Goal: Understand process/instructions: Learn about a topic

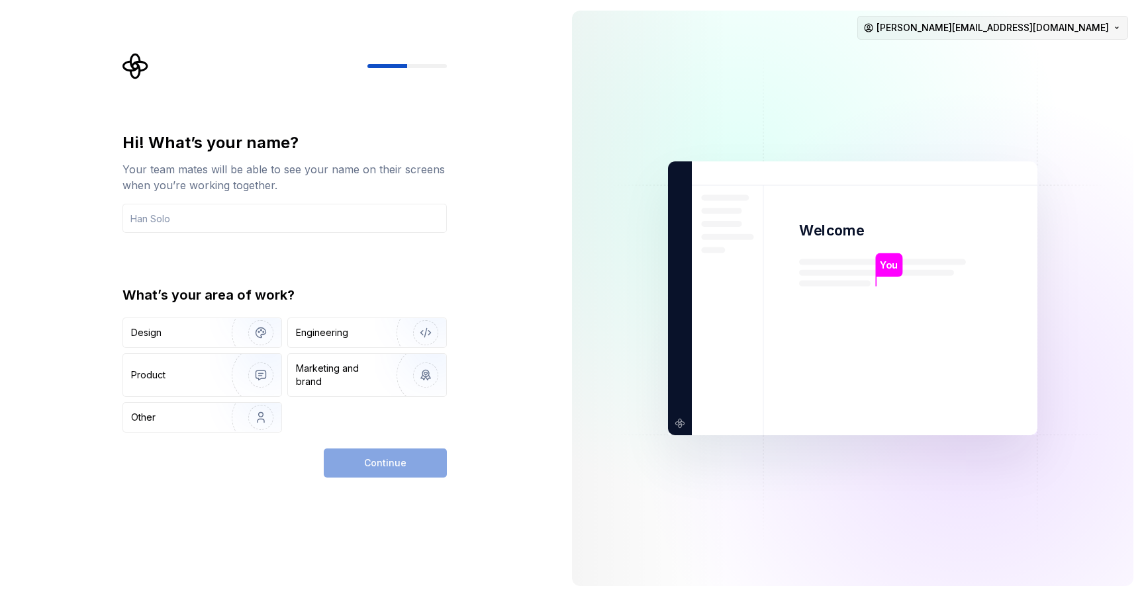
click at [1103, 27] on html "Hi! What’s your name? Your team mates will be able to see your name on their sc…" at bounding box center [572, 295] width 1144 height 590
click at [790, 78] on html "Hi! What’s your name? Your team mates will be able to see your name on their sc…" at bounding box center [572, 295] width 1144 height 590
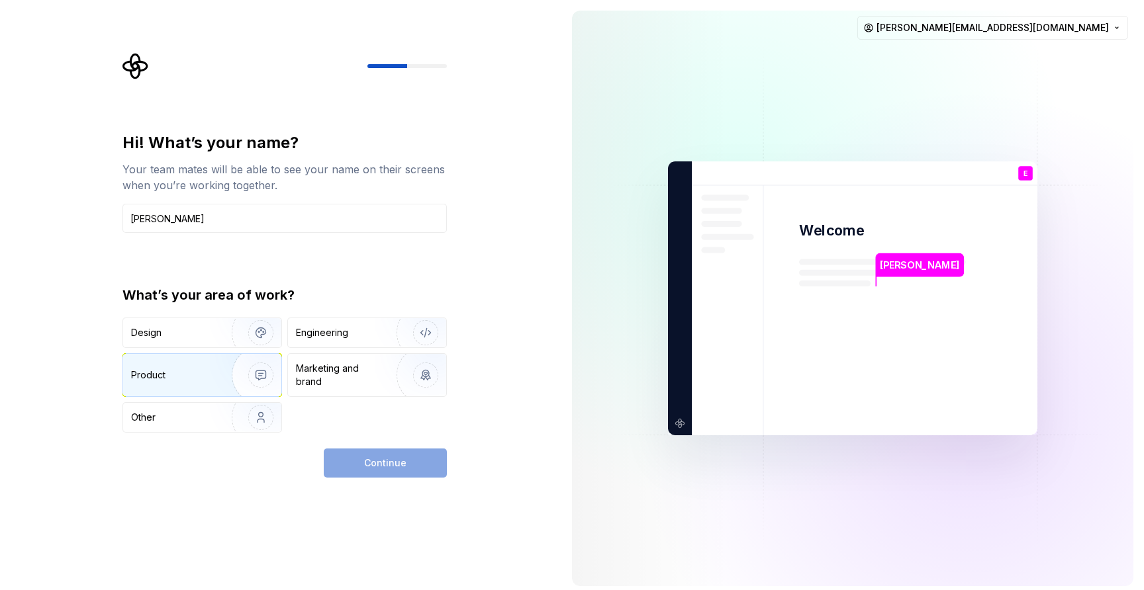
type input "[PERSON_NAME]"
click at [211, 370] on img "button" at bounding box center [252, 375] width 85 height 89
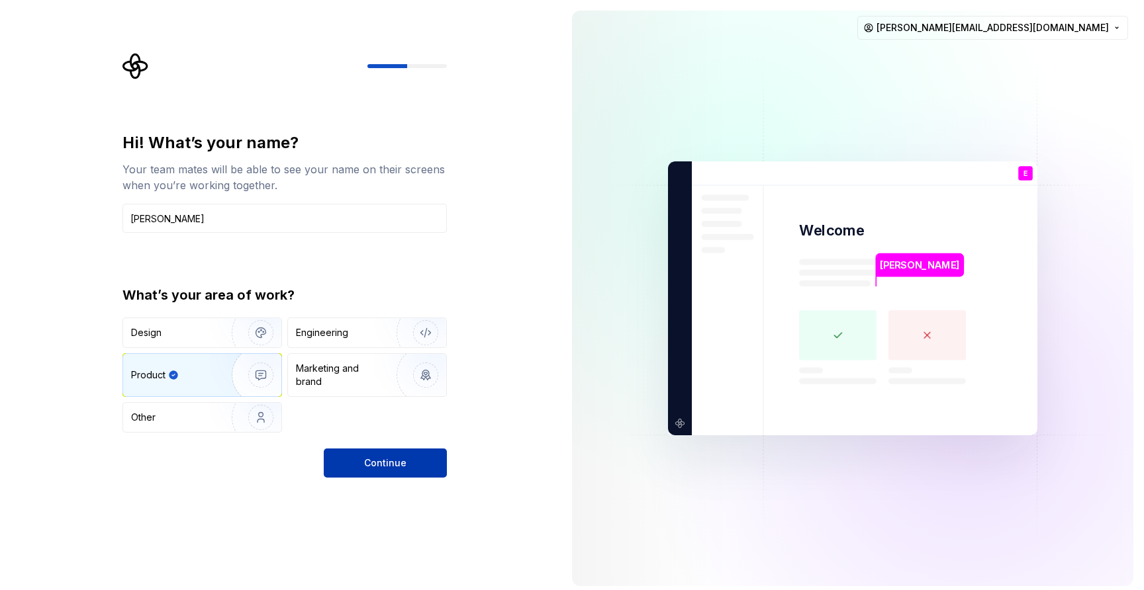
click at [408, 470] on button "Continue" at bounding box center [385, 463] width 123 height 29
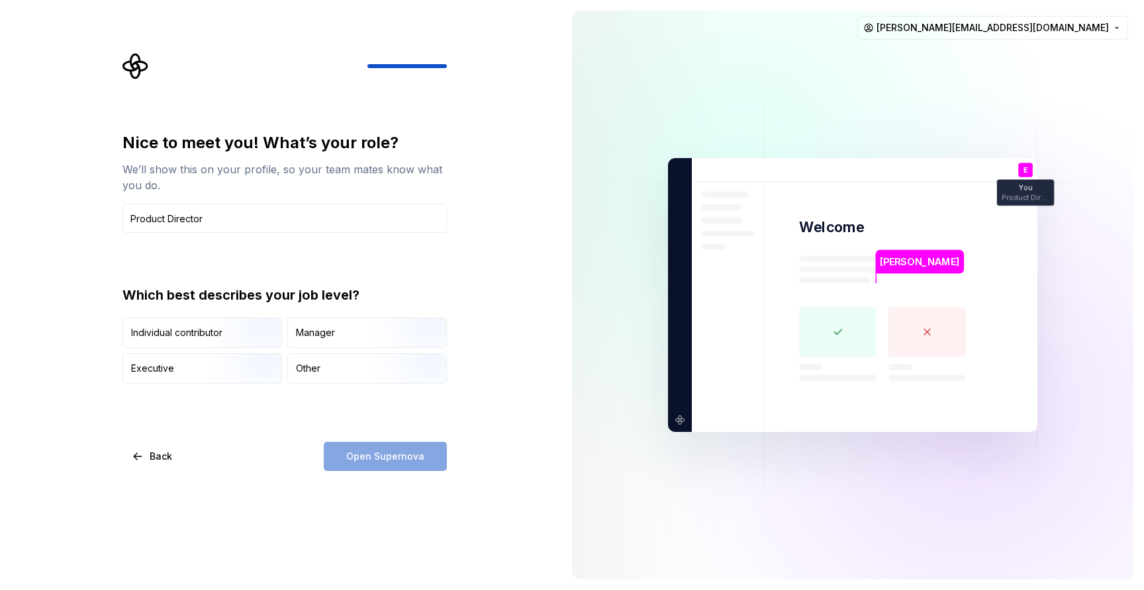
type input "Product Director"
click at [268, 416] on div "Nice to meet you! What’s your role? We’ll show this on your profile, so your te…" at bounding box center [284, 301] width 324 height 339
click at [359, 332] on div "Manager" at bounding box center [367, 332] width 158 height 29
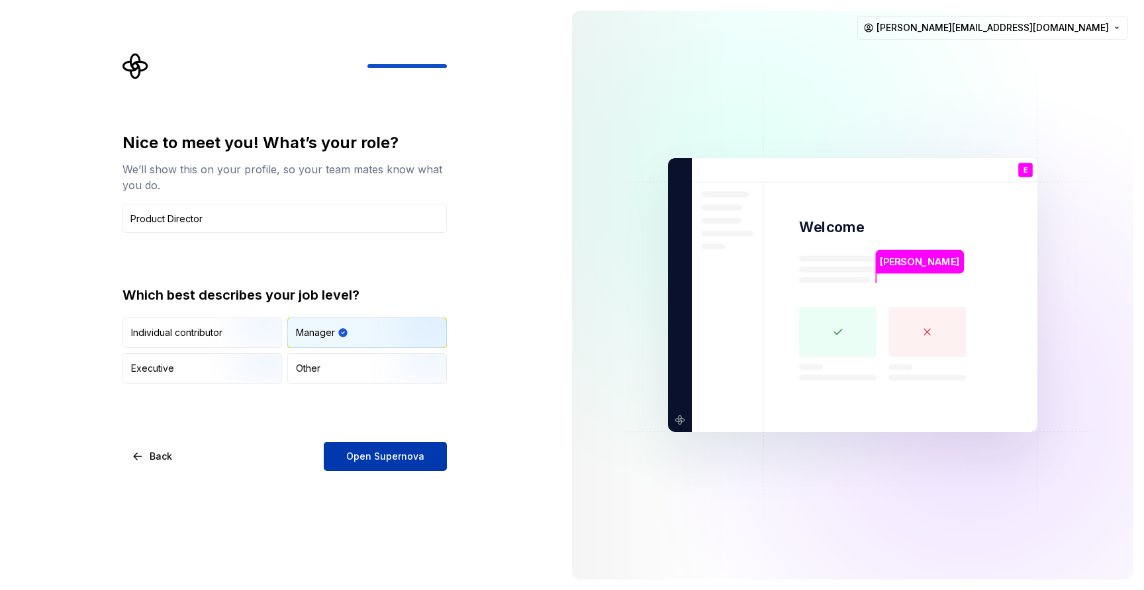
click at [386, 457] on span "Open Supernova" at bounding box center [385, 456] width 78 height 13
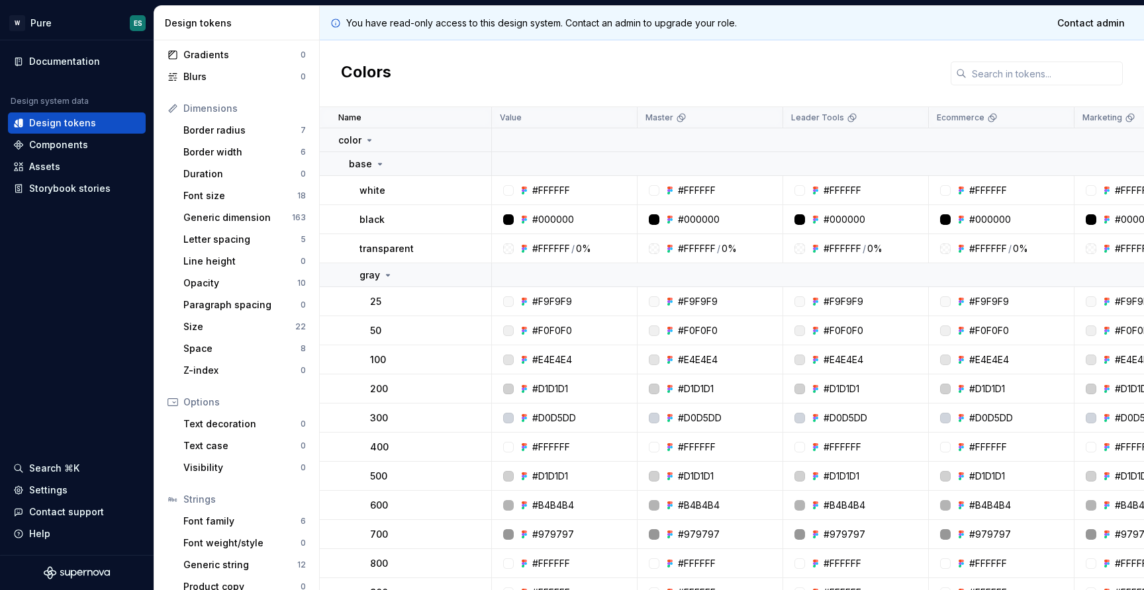
scroll to position [134, 0]
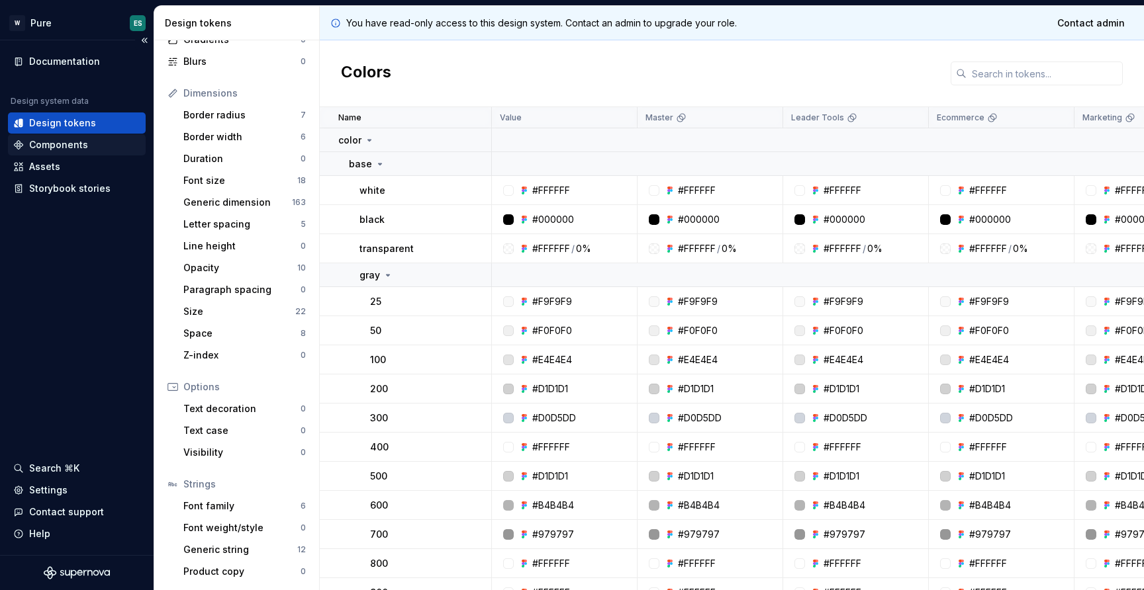
click at [58, 144] on div "Components" at bounding box center [58, 144] width 59 height 13
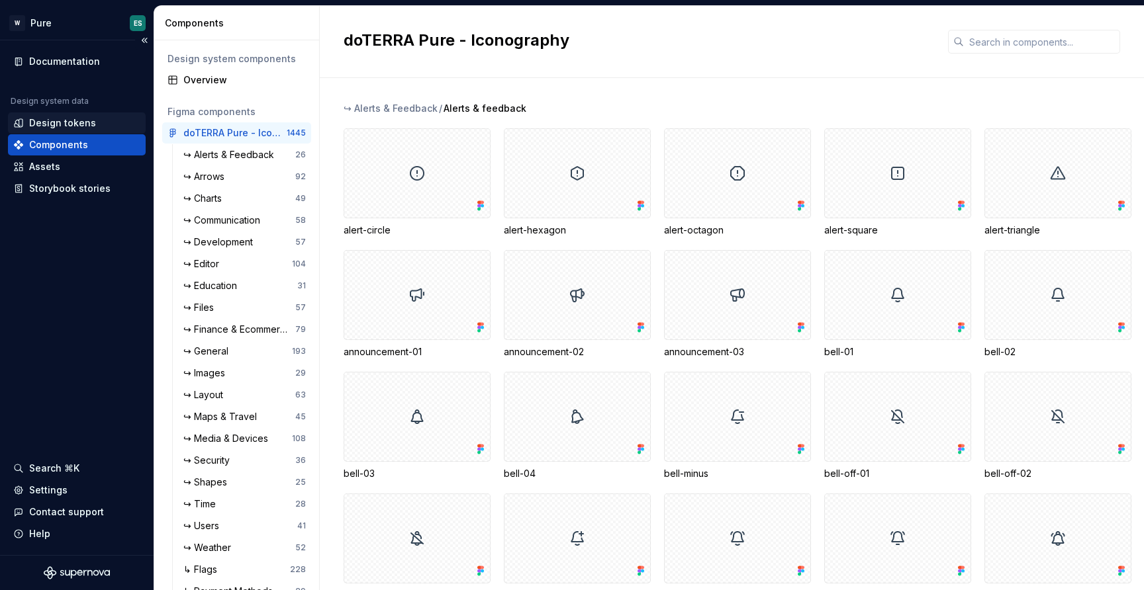
click at [63, 121] on div "Design tokens" at bounding box center [62, 123] width 67 height 13
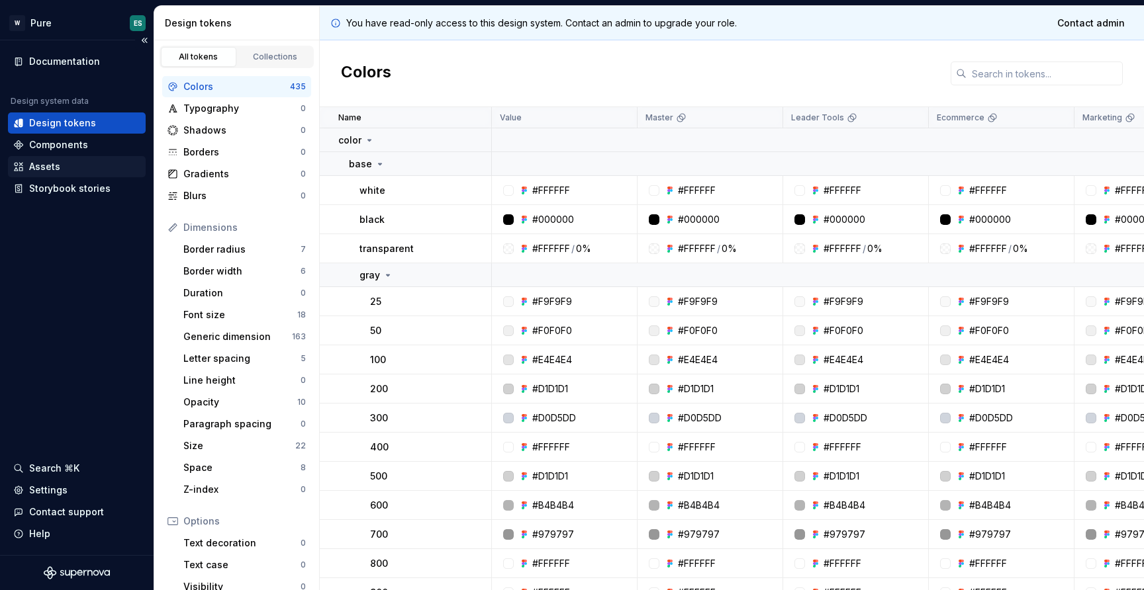
click at [58, 170] on div "Assets" at bounding box center [44, 166] width 31 height 13
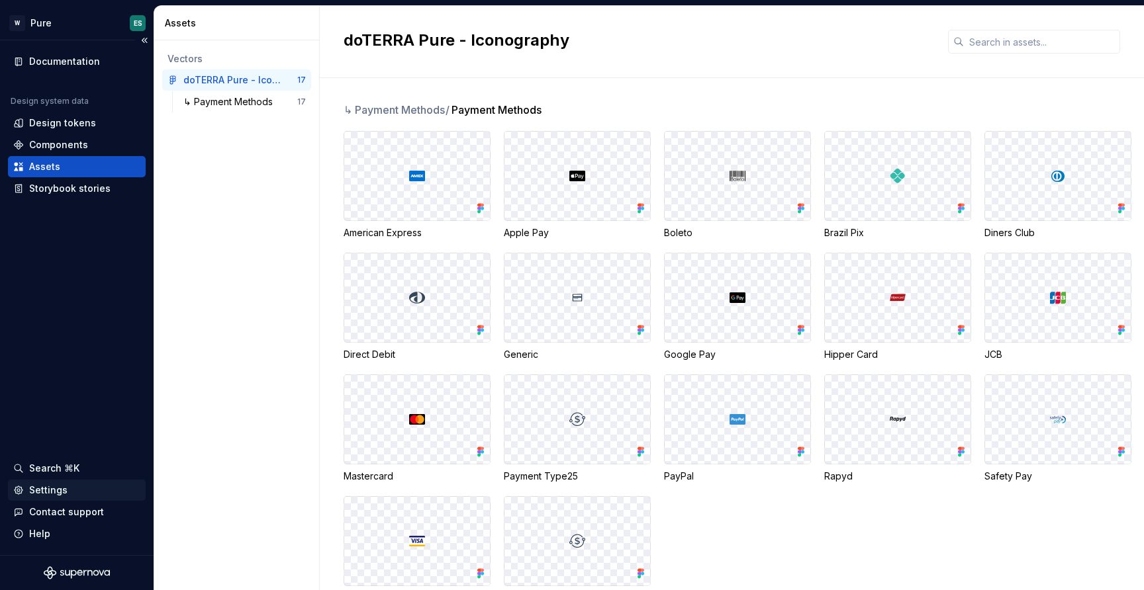
click at [52, 490] on div "Settings" at bounding box center [48, 490] width 38 height 13
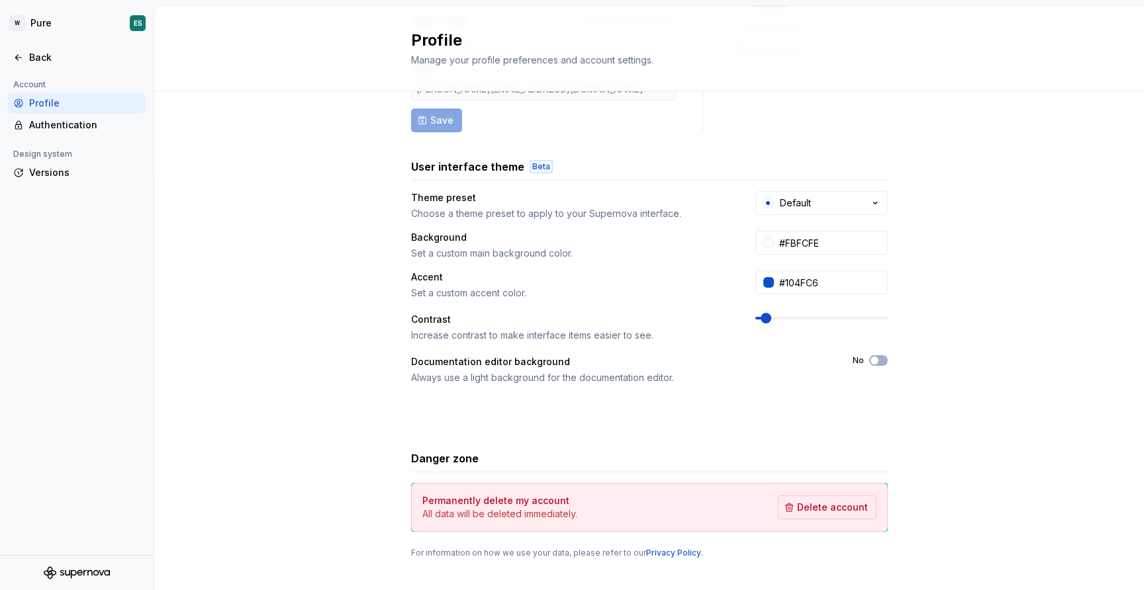
scroll to position [145, 0]
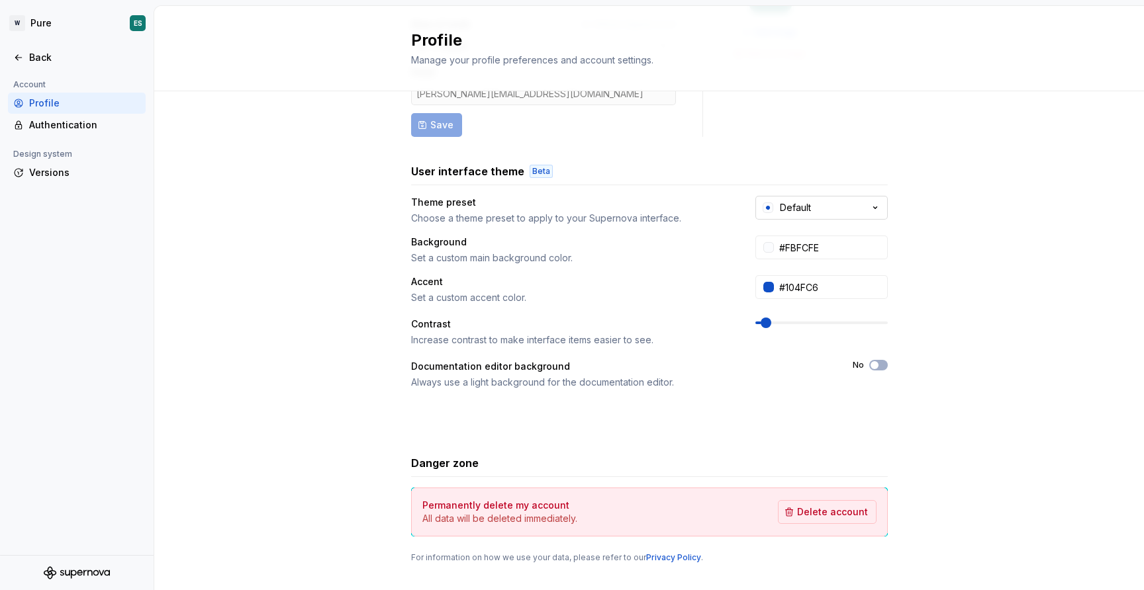
click at [833, 208] on button "Default" at bounding box center [821, 208] width 132 height 24
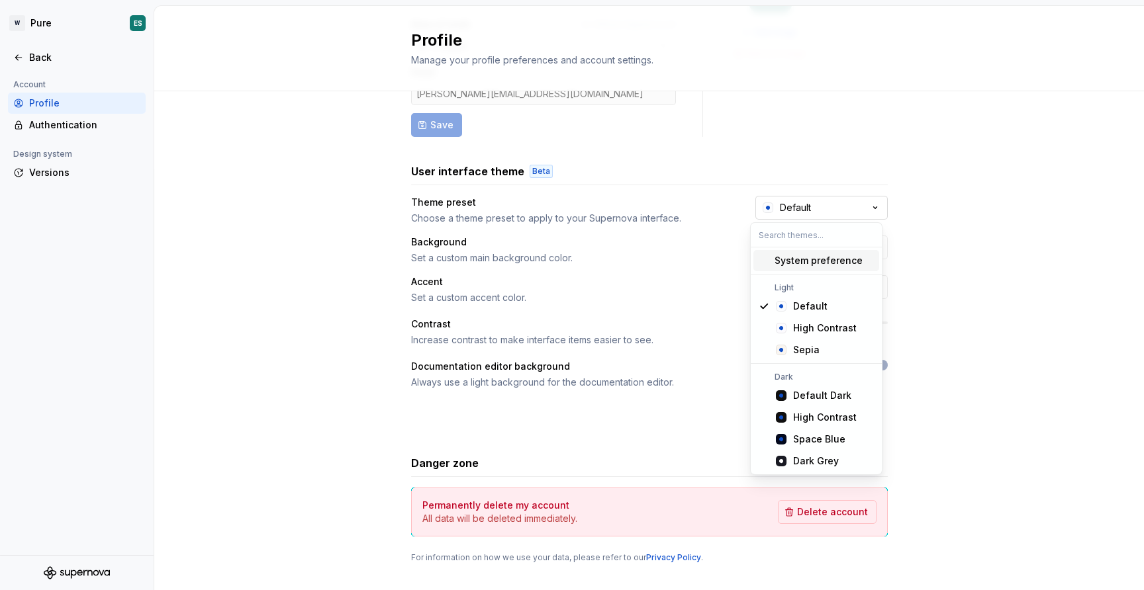
click at [833, 208] on button "Default" at bounding box center [821, 208] width 132 height 24
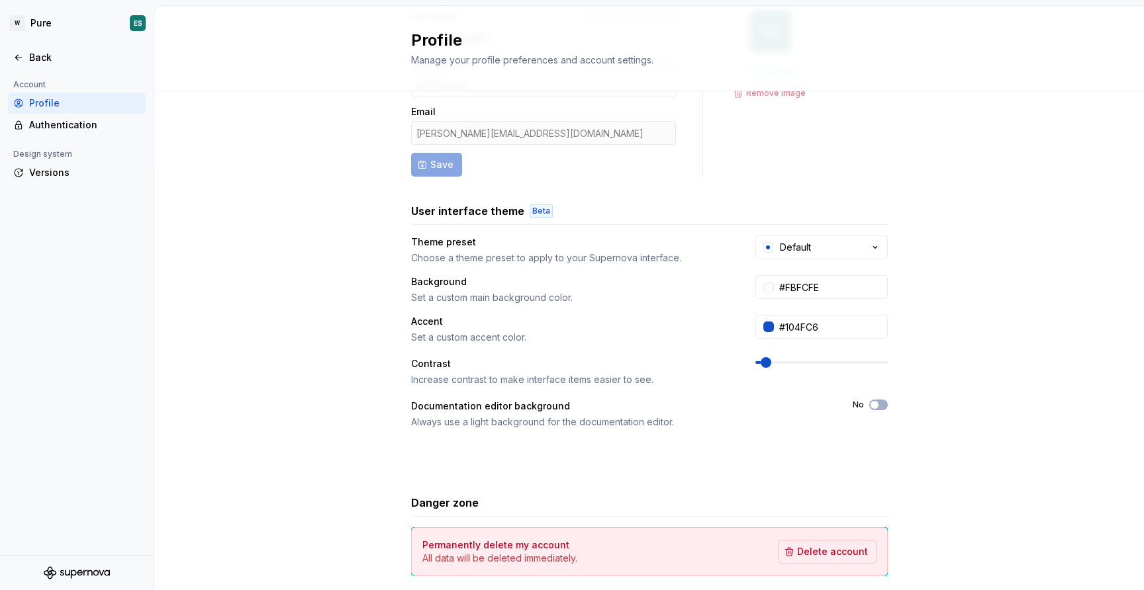
scroll to position [0, 0]
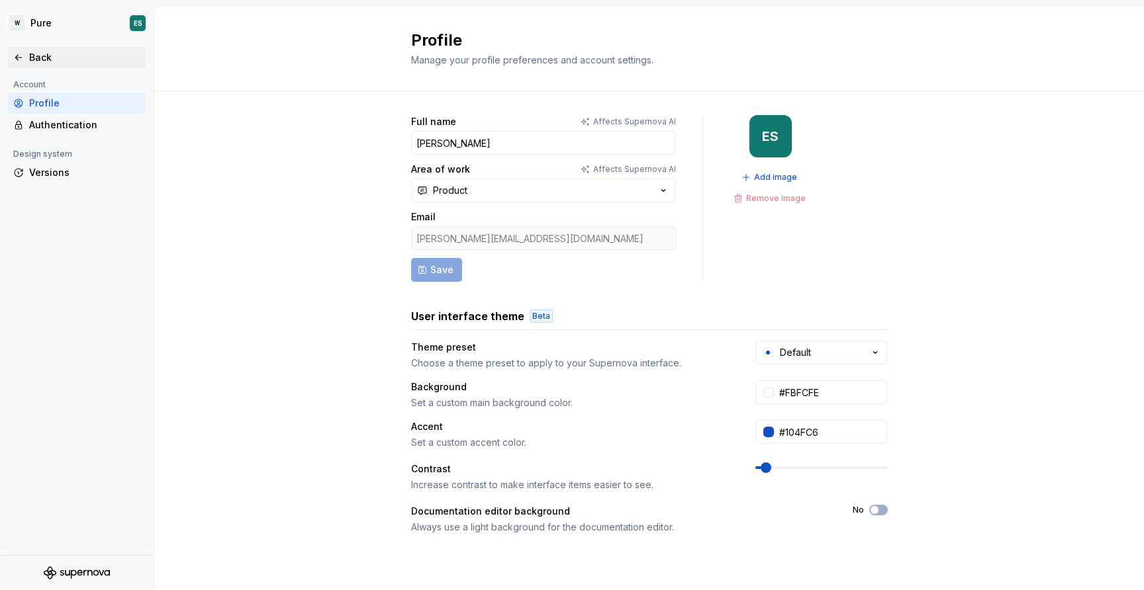
click at [42, 58] on div "Back" at bounding box center [84, 57] width 111 height 13
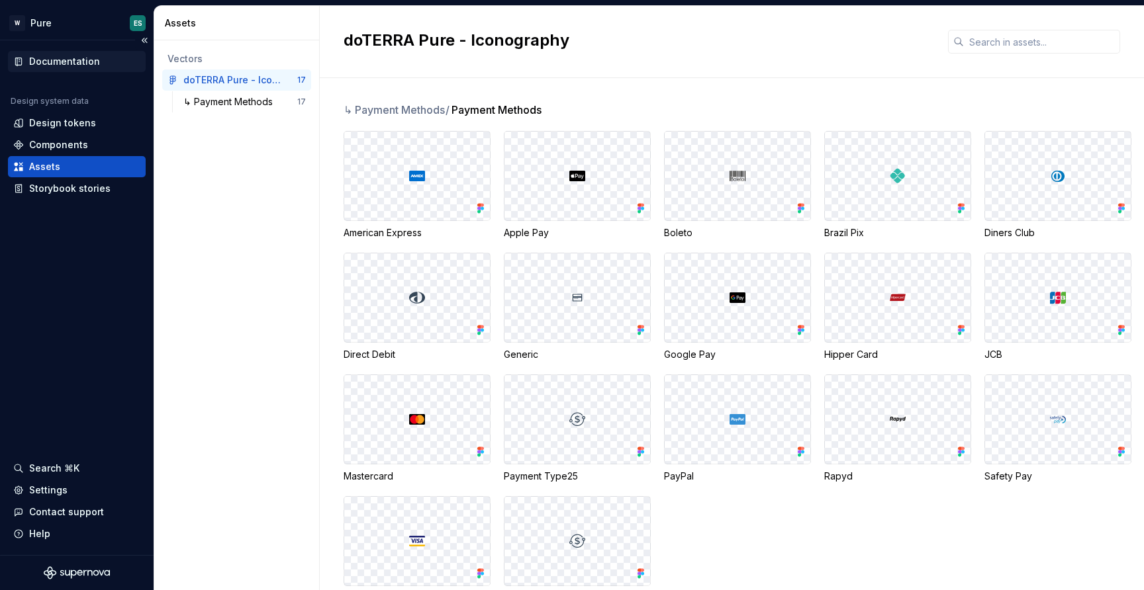
click at [74, 62] on div "Documentation" at bounding box center [64, 61] width 71 height 13
